Goal: Transaction & Acquisition: Obtain resource

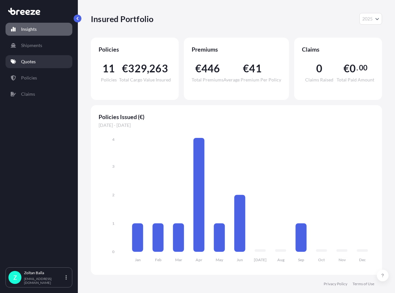
select select "2025"
click at [34, 62] on p "Quotes" at bounding box center [28, 61] width 15 height 6
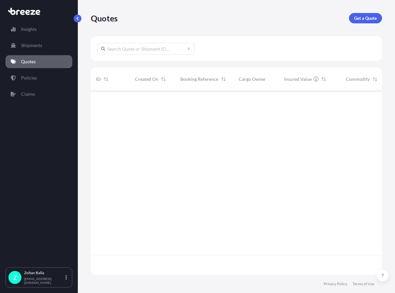
scroll to position [203, 287]
click at [31, 48] on p "Shipments" at bounding box center [31, 45] width 21 height 6
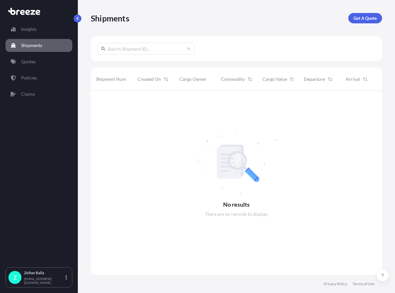
scroll to position [203, 287]
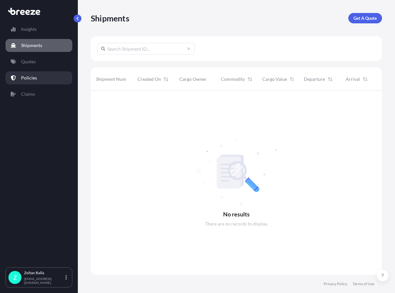
click at [35, 80] on p "Policies" at bounding box center [29, 78] width 16 height 6
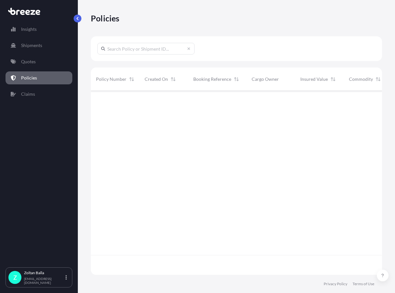
scroll to position [183, 287]
click at [29, 64] on p "Quotes" at bounding box center [28, 61] width 15 height 6
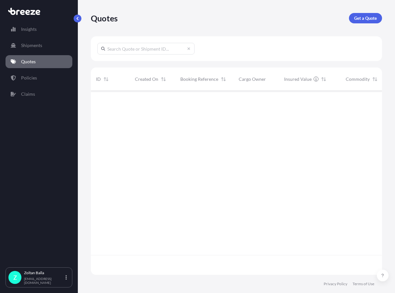
scroll to position [183, 287]
click at [365, 16] on p "Get a Quote" at bounding box center [365, 18] width 23 height 6
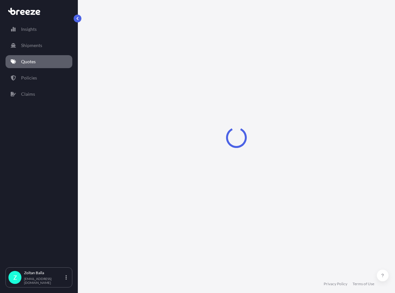
select select "Sea"
select select "1"
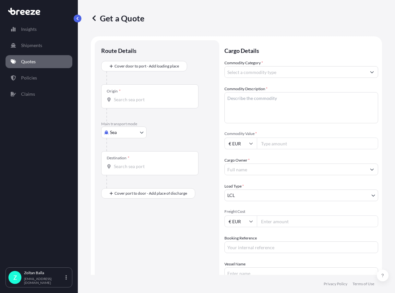
scroll to position [10, 0]
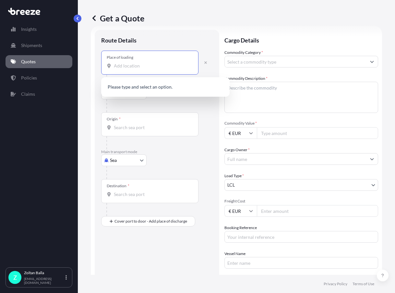
click at [115, 65] on input "Place of loading" at bounding box center [152, 66] width 77 height 6
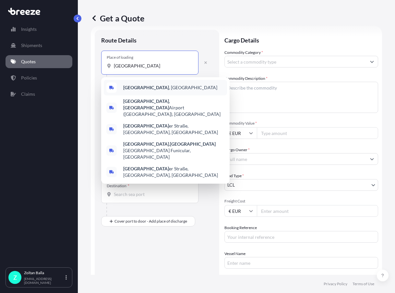
click at [123, 88] on div "[GEOGRAPHIC_DATA] , [GEOGRAPHIC_DATA]" at bounding box center [165, 88] width 123 height 16
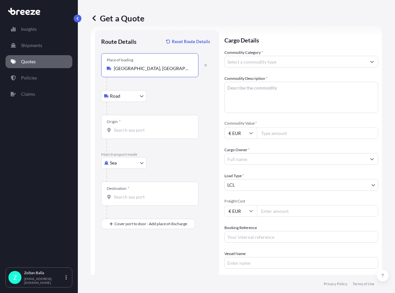
type input "[GEOGRAPHIC_DATA], [GEOGRAPHIC_DATA]"
click at [139, 95] on body "0 options available. 5 options available. Insights Shipments Quotes Policies Cl…" at bounding box center [197, 146] width 395 height 293
click at [116, 110] on span "Road" at bounding box center [119, 113] width 10 height 6
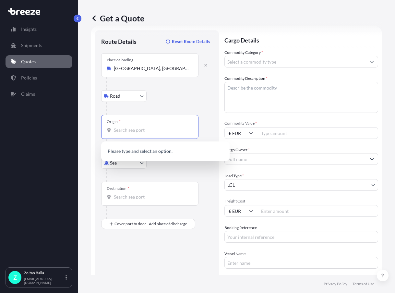
click at [123, 132] on input "Origin *" at bounding box center [152, 130] width 77 height 6
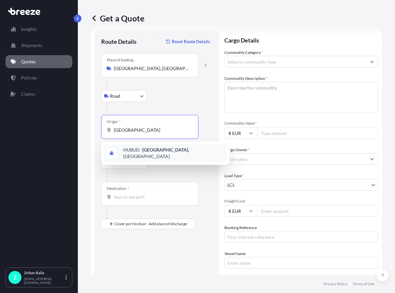
click at [164, 153] on span "HUBUD - [GEOGRAPHIC_DATA] , [GEOGRAPHIC_DATA]" at bounding box center [173, 153] width 101 height 13
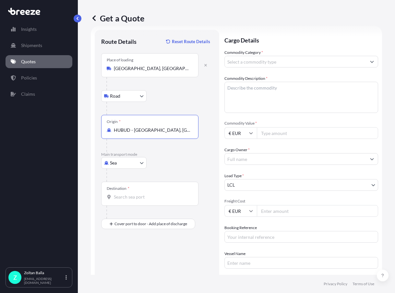
type input "HUBUD - [GEOGRAPHIC_DATA], [GEOGRAPHIC_DATA]"
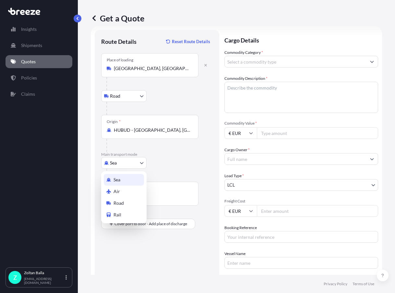
click at [142, 164] on body "1 option available. Insights Shipments Quotes Policies Claims Z [GEOGRAPHIC_DAT…" at bounding box center [197, 146] width 395 height 293
click at [116, 191] on span "Air" at bounding box center [117, 191] width 6 height 6
select select "Air"
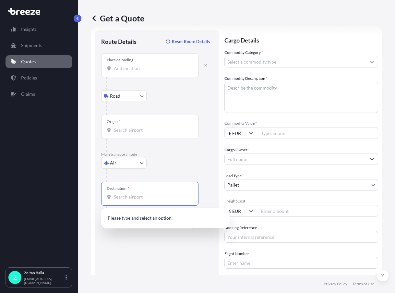
click at [120, 195] on input "Destination *" at bounding box center [152, 197] width 77 height 6
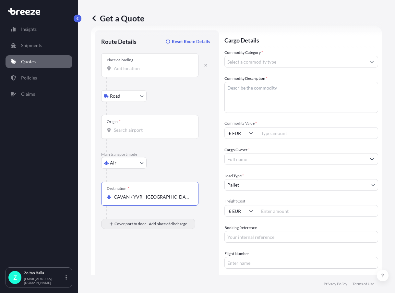
type input "CAVAN / YVR - [GEOGRAPHIC_DATA], [GEOGRAPHIC_DATA]"
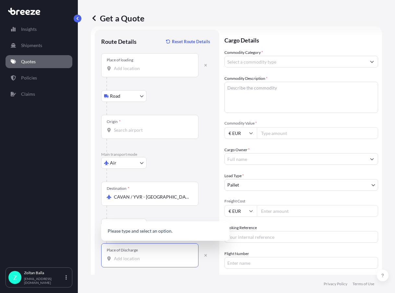
click at [126, 261] on input "Place of Discharge" at bounding box center [152, 258] width 77 height 6
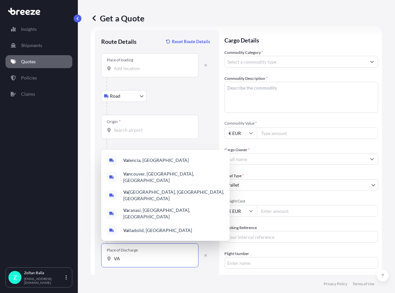
type input "V"
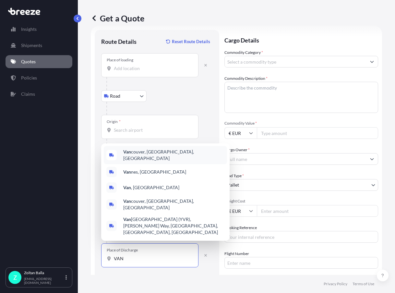
click at [140, 162] on span "[PERSON_NAME], [GEOGRAPHIC_DATA], [GEOGRAPHIC_DATA]" at bounding box center [173, 155] width 101 height 13
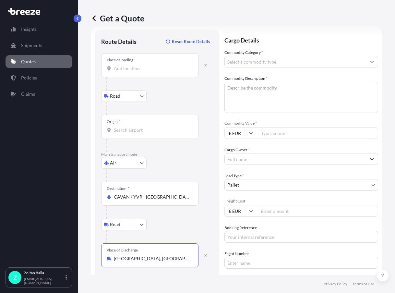
type input "[GEOGRAPHIC_DATA], [GEOGRAPHIC_DATA], [GEOGRAPHIC_DATA]"
click at [239, 64] on input "Commodity Category *" at bounding box center [296, 62] width 142 height 12
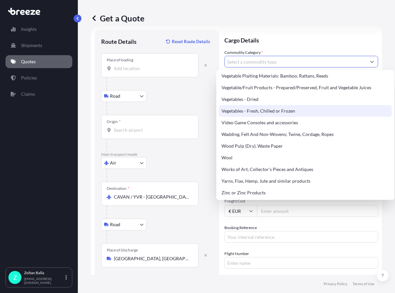
scroll to position [1511, 0]
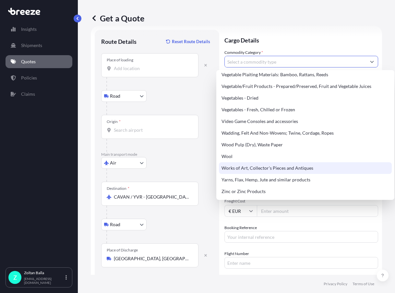
click at [255, 169] on div "Works of Art, Collector's Pieces and Antiques" at bounding box center [305, 168] width 173 height 12
type input "Works of Art, Collector's Pieces and Antiques"
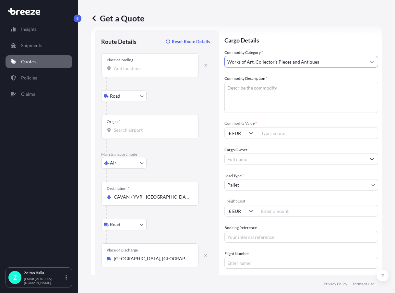
click at [231, 88] on textarea "Commodity Description *" at bounding box center [302, 97] width 154 height 31
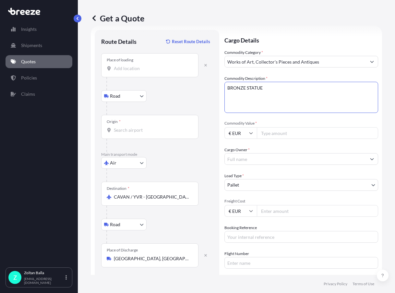
type textarea "BRONZE STATUE"
click at [265, 135] on input "Commodity Value *" at bounding box center [317, 133] width 121 height 12
type input "13000"
click at [252, 158] on input "Cargo Owner *" at bounding box center [296, 159] width 142 height 12
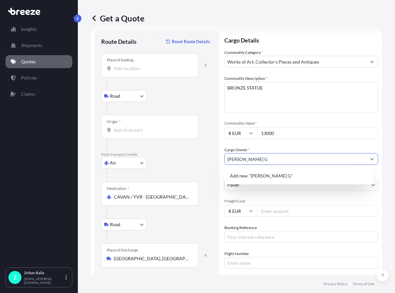
type input "[PERSON_NAME] G"
click at [266, 147] on div "Cargo Owner * [PERSON_NAME] G" at bounding box center [302, 156] width 154 height 18
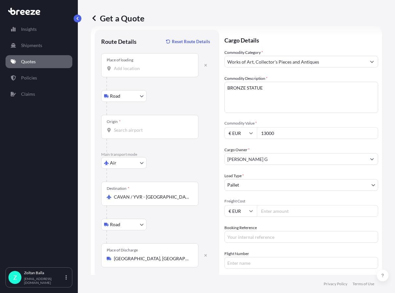
click at [277, 212] on input "Freight Cost" at bounding box center [317, 211] width 121 height 12
type input "650"
click at [278, 133] on input "13000" at bounding box center [317, 133] width 121 height 12
type input "12900"
click at [236, 238] on input "Booking Reference" at bounding box center [302, 237] width 154 height 12
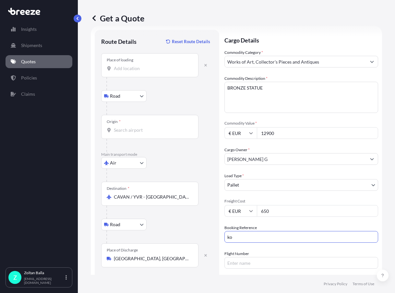
type input "k"
type input "KollerG"
click at [230, 265] on input "Flight Number" at bounding box center [302, 263] width 154 height 12
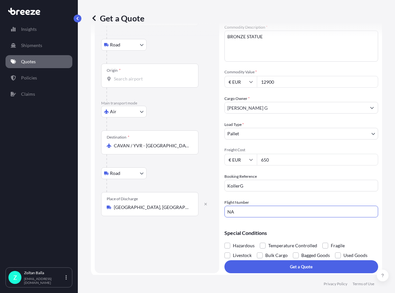
scroll to position [64, 0]
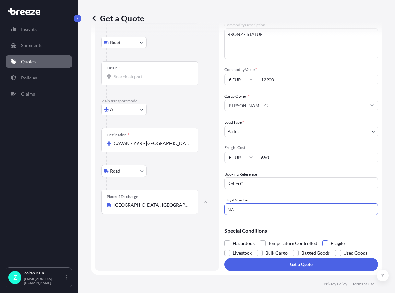
type input "NA"
click at [325, 242] on span at bounding box center [326, 244] width 6 height 6
click at [323, 239] on input "Fragile" at bounding box center [323, 239] width 0 height 0
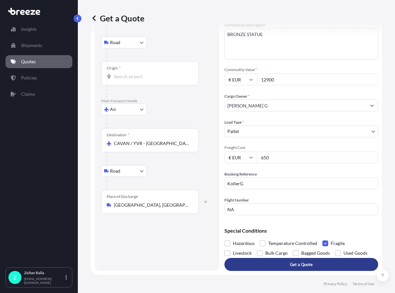
click at [307, 266] on p "Get a Quote" at bounding box center [301, 264] width 23 height 6
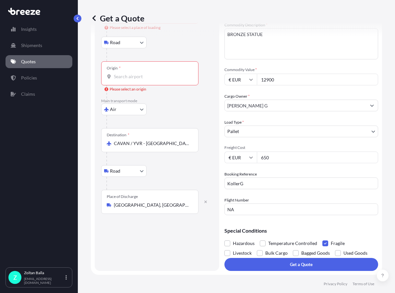
click at [126, 72] on div "Origin *" at bounding box center [149, 73] width 97 height 24
click at [126, 73] on input "Origin * Please select an origin" at bounding box center [152, 76] width 77 height 6
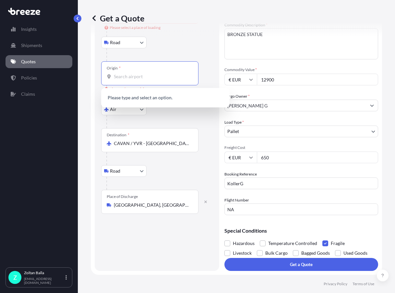
scroll to position [0, 0]
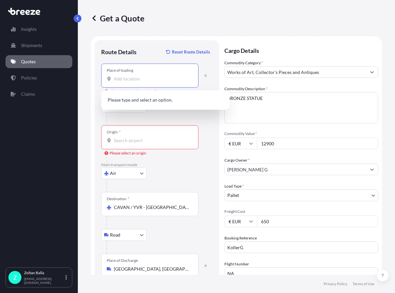
click at [126, 78] on input "Place of loading Please select a place of loading" at bounding box center [152, 79] width 77 height 6
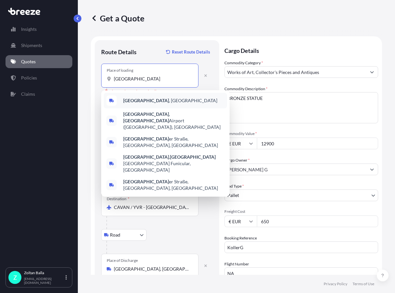
click at [147, 101] on span "[GEOGRAPHIC_DATA] , [GEOGRAPHIC_DATA]" at bounding box center [170, 100] width 94 height 6
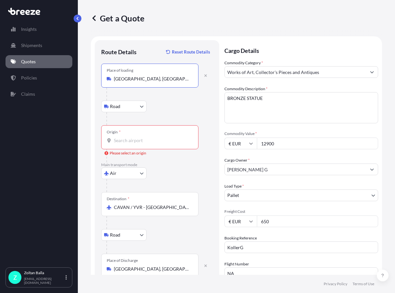
type input "[GEOGRAPHIC_DATA], [GEOGRAPHIC_DATA]"
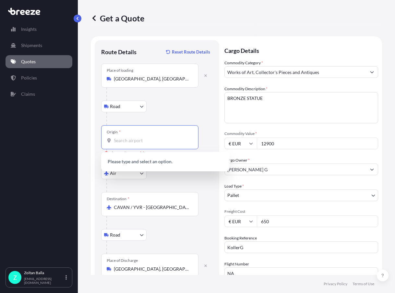
click at [116, 139] on input "Origin * Please select an origin" at bounding box center [152, 140] width 77 height 6
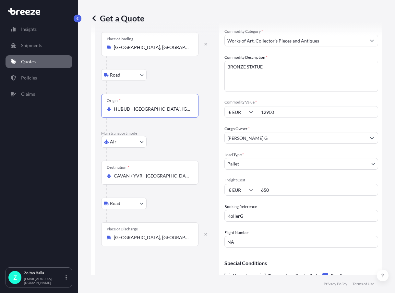
scroll to position [64, 0]
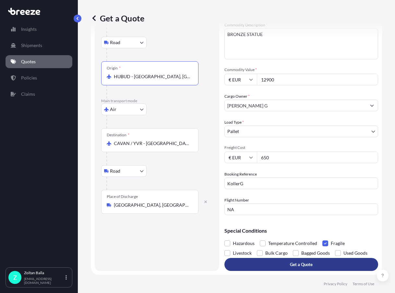
type input "HUBUD - [GEOGRAPHIC_DATA], [GEOGRAPHIC_DATA]"
click at [297, 264] on p "Get a Quote" at bounding box center [301, 264] width 23 height 6
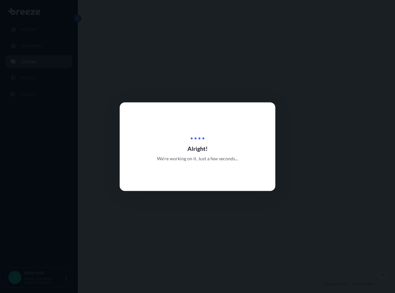
select select "Road"
select select "Air"
select select "Road"
select select "1"
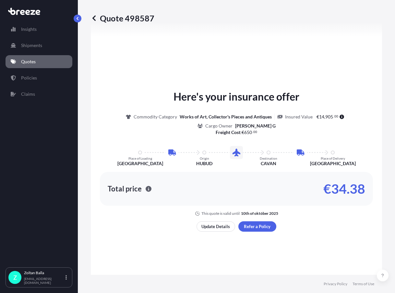
scroll to position [443, 0]
